Goal: Navigation & Orientation: Find specific page/section

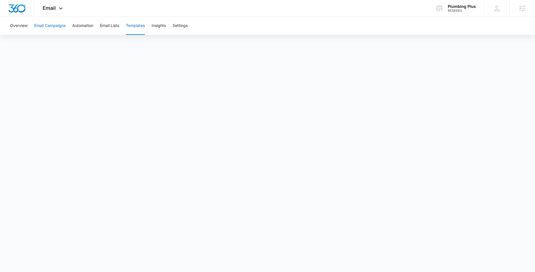
click at [49, 22] on button "Email Campaigns" at bounding box center [49, 26] width 31 height 18
click at [62, 7] on icon at bounding box center [60, 9] width 7 height 7
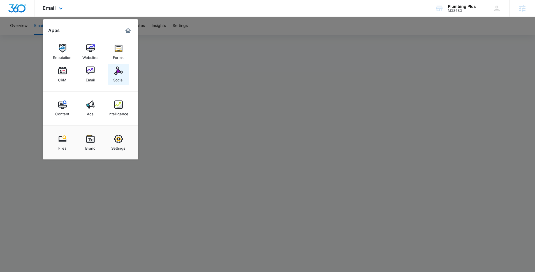
click at [123, 69] on link "Social" at bounding box center [118, 74] width 21 height 21
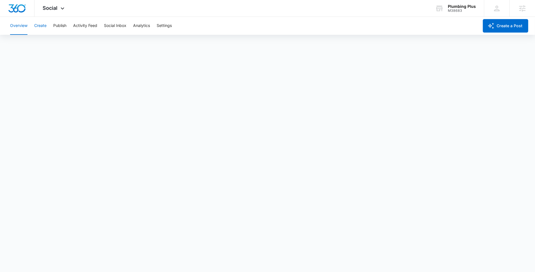
click at [43, 28] on button "Create" at bounding box center [40, 26] width 12 height 18
click at [62, 25] on button "Publish" at bounding box center [59, 26] width 13 height 18
click at [49, 46] on button "Schedules" at bounding box center [42, 43] width 19 height 16
click at [42, 24] on button "Create" at bounding box center [40, 26] width 12 height 18
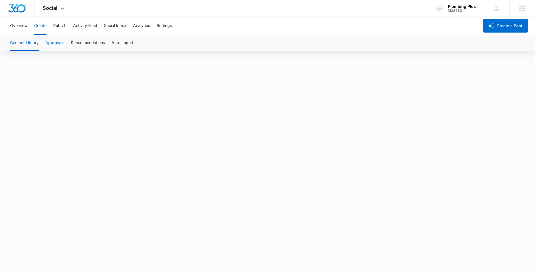
click at [57, 38] on button "Approvals" at bounding box center [54, 43] width 19 height 16
click at [65, 24] on button "Publish" at bounding box center [59, 26] width 13 height 18
click at [48, 43] on button "Schedules" at bounding box center [42, 43] width 19 height 16
click at [20, 43] on button "Calendar" at bounding box center [18, 43] width 17 height 16
click at [50, 41] on button "Schedules" at bounding box center [42, 43] width 19 height 16
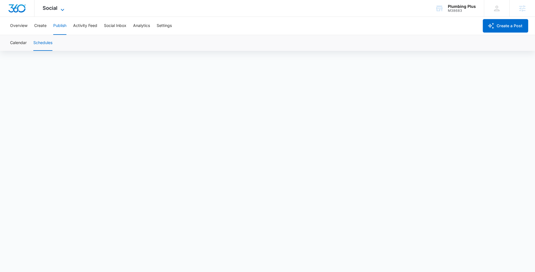
click at [56, 9] on span "Social" at bounding box center [50, 8] width 15 height 6
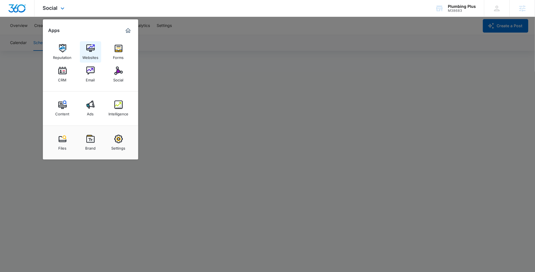
click at [93, 51] on img at bounding box center [90, 48] width 8 height 8
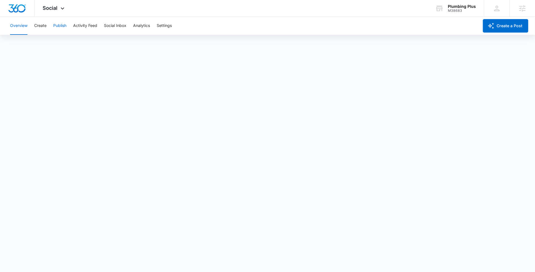
click at [60, 27] on button "Publish" at bounding box center [59, 26] width 13 height 18
